Goal: Information Seeking & Learning: Find specific fact

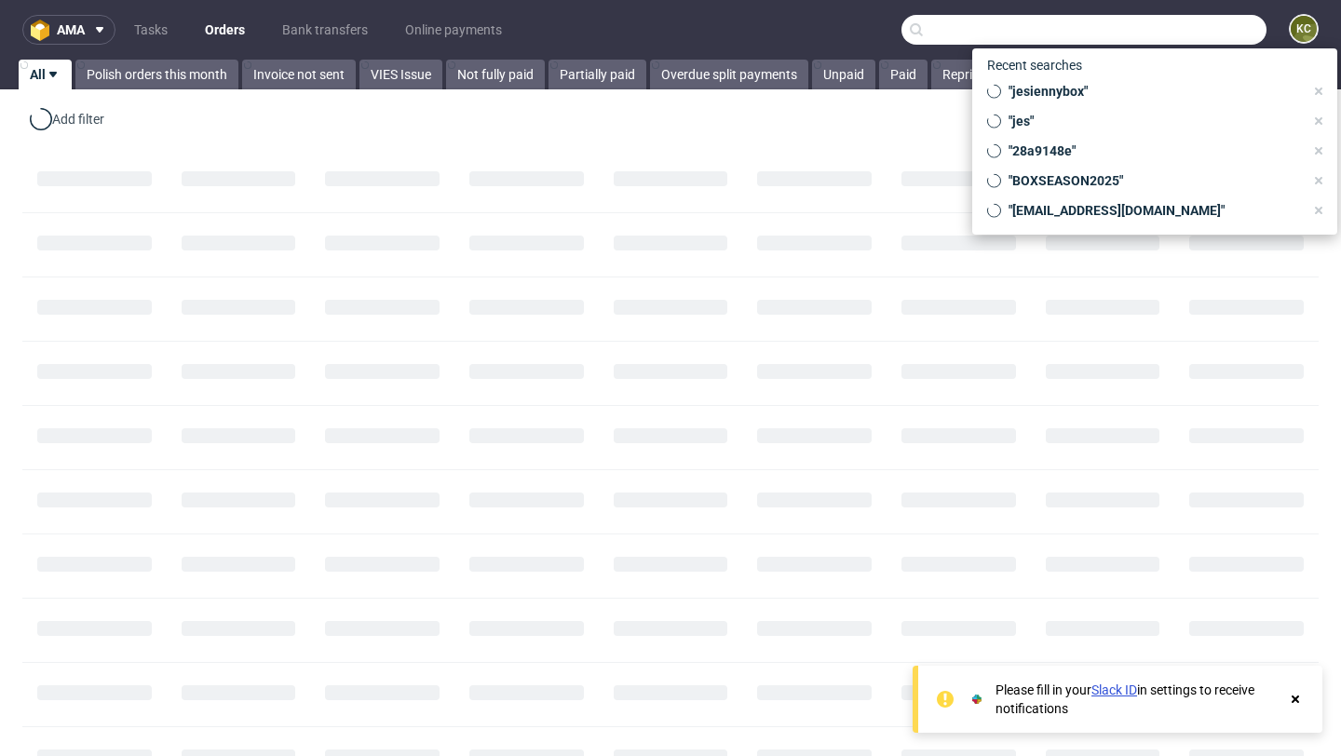
click at [1167, 35] on input "text" at bounding box center [1083, 30] width 365 height 30
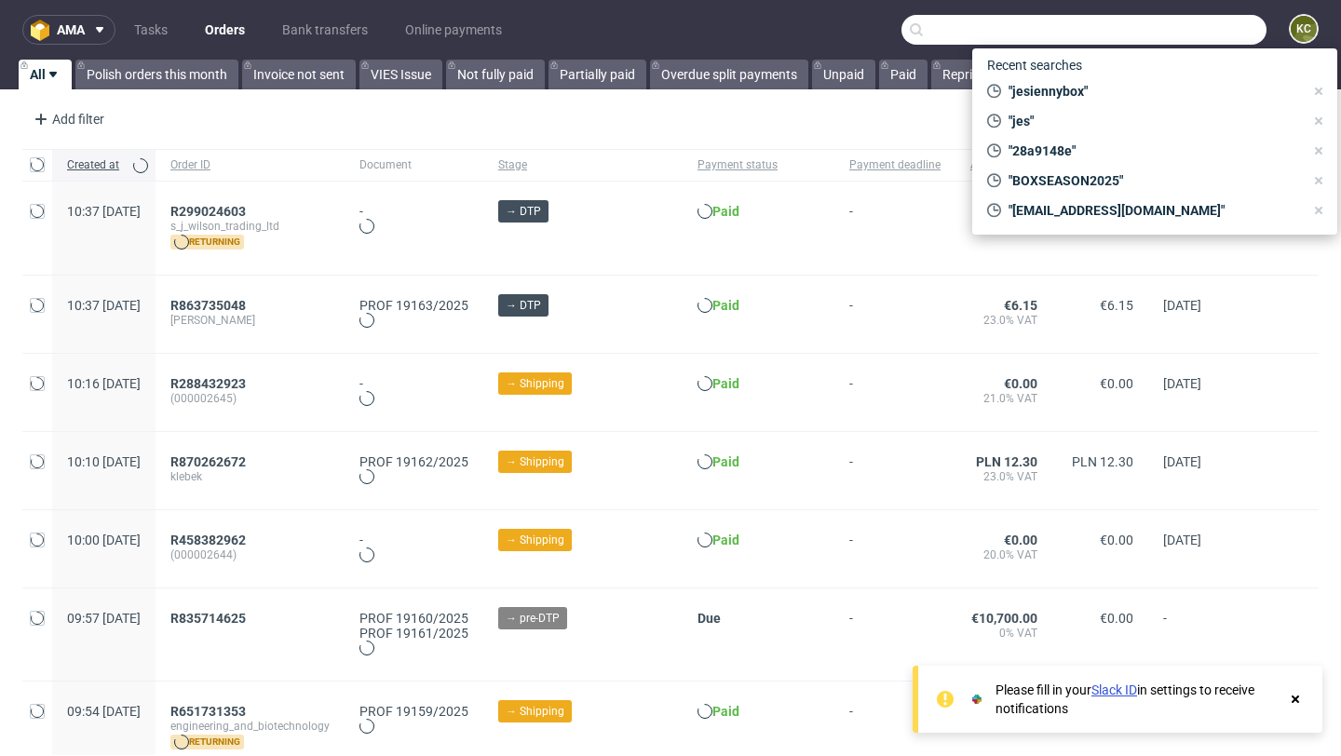
paste input "[EMAIL_ADDRESS][DOMAIN_NAME]"
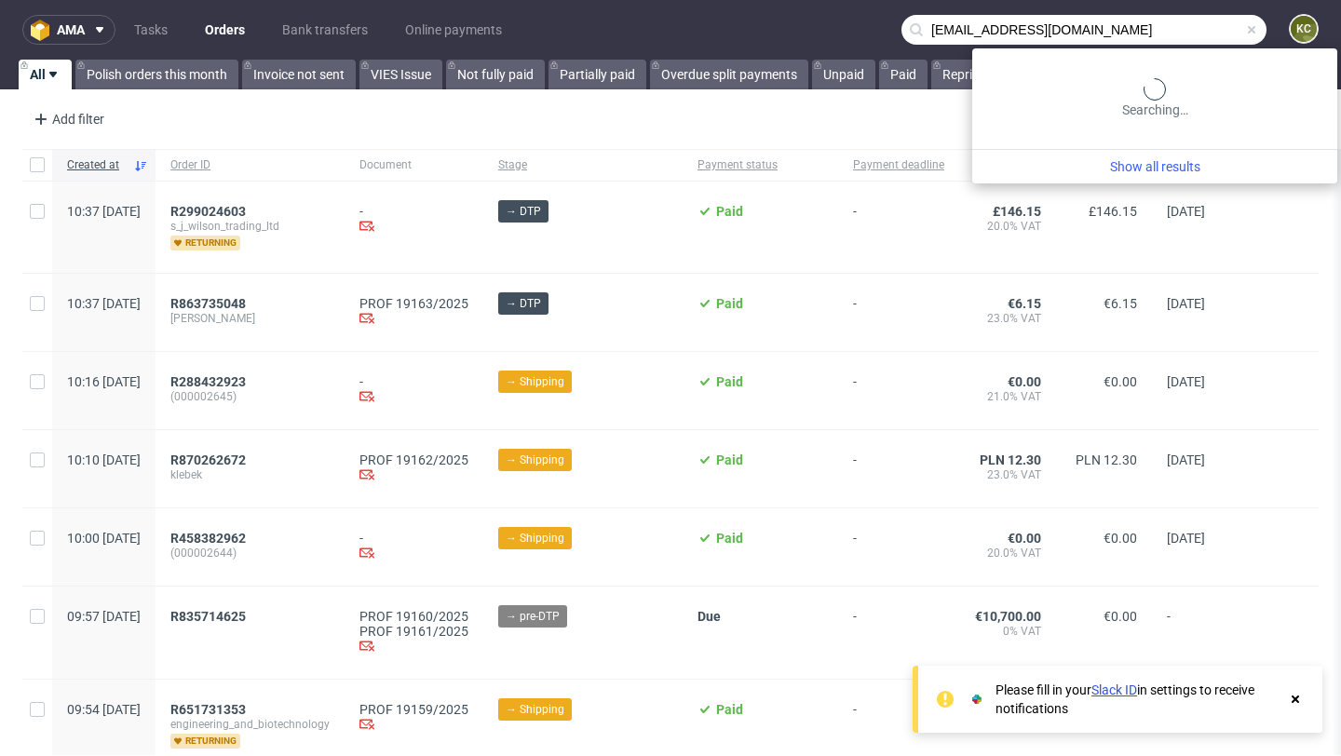
type input "[EMAIL_ADDRESS][DOMAIN_NAME]"
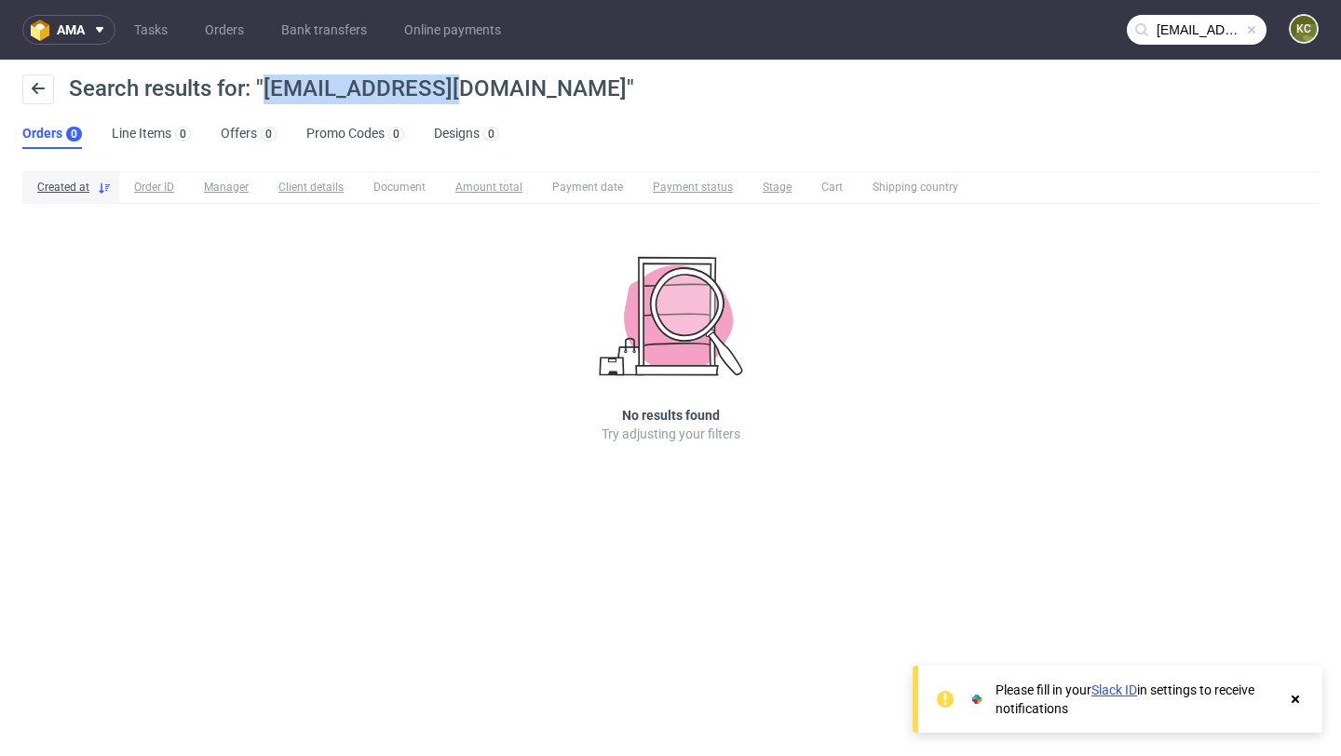
drag, startPoint x: 451, startPoint y: 90, endPoint x: 264, endPoint y: 90, distance: 186.2
click at [264, 90] on span "Search results for: "[EMAIL_ADDRESS][DOMAIN_NAME]"" at bounding box center [351, 88] width 565 height 26
